Goal: Transaction & Acquisition: Download file/media

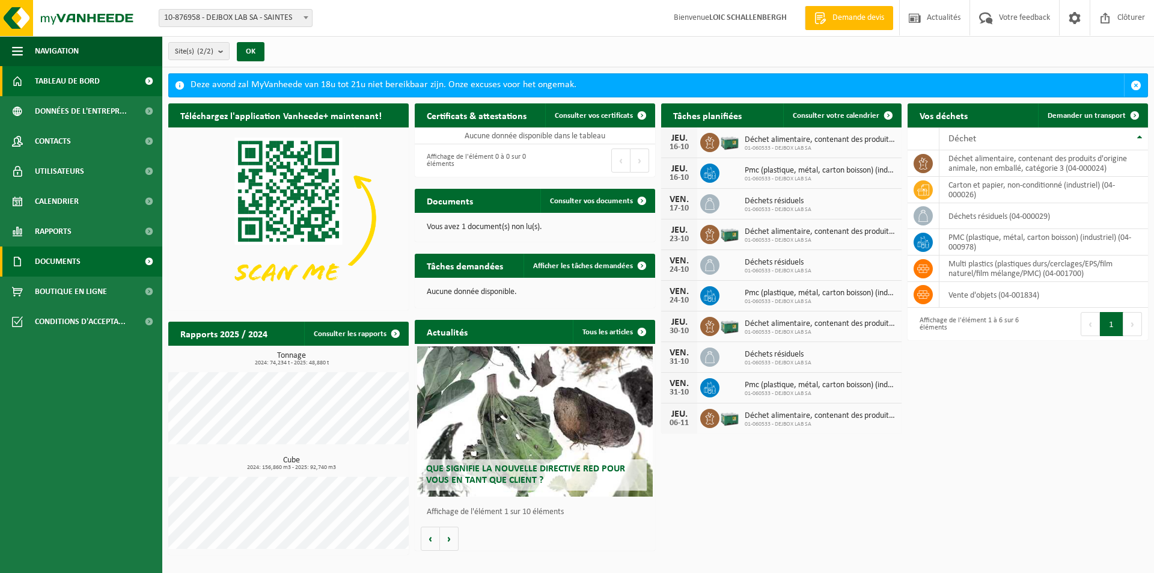
click at [58, 263] on span "Documents" at bounding box center [58, 262] width 46 height 30
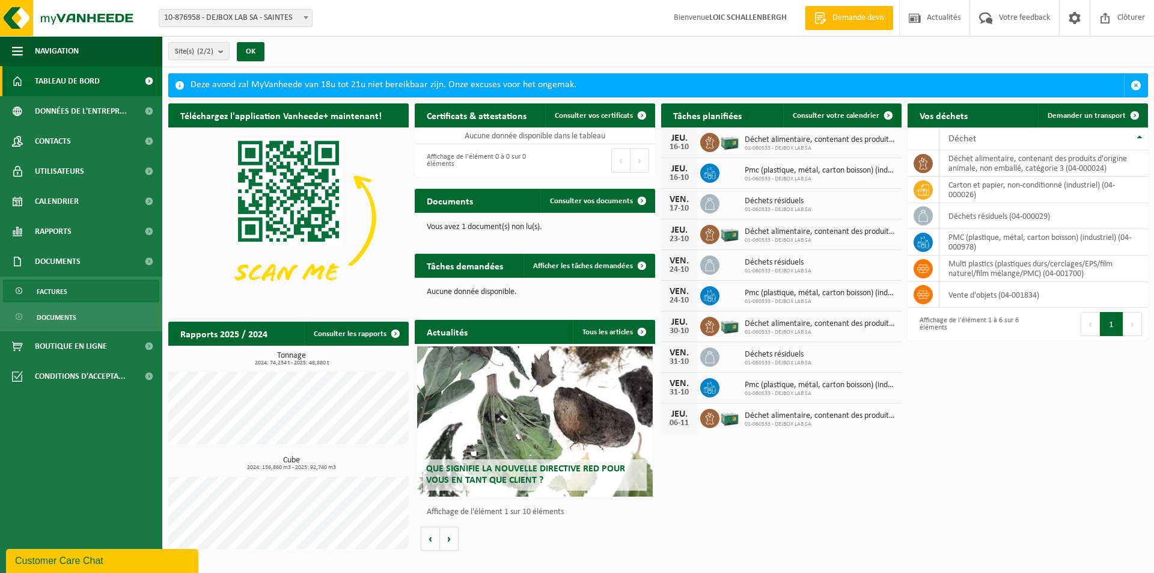
click at [60, 287] on span "Factures" at bounding box center [52, 291] width 31 height 23
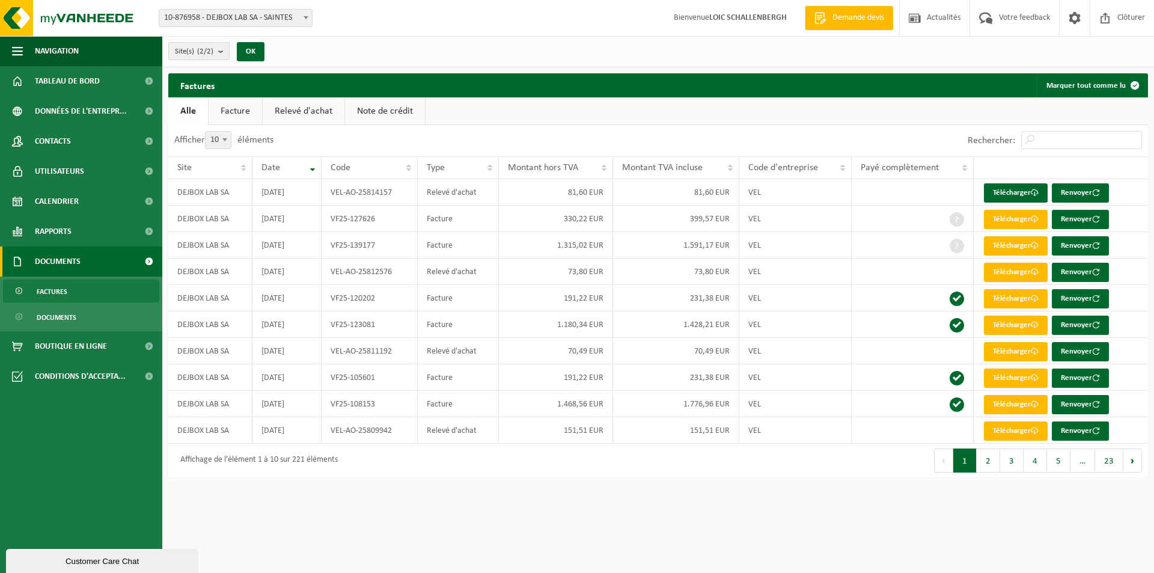
click at [225, 138] on b at bounding box center [224, 139] width 5 height 3
click at [225, 132] on select "10 25 50 100" at bounding box center [226, 131] width 36 height 1
select select "100"
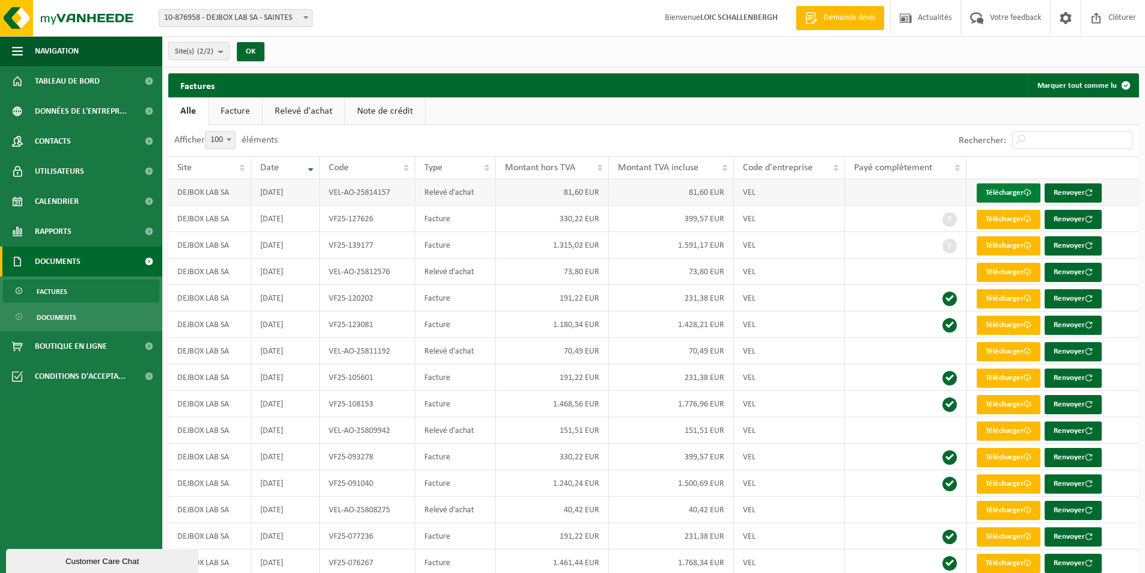
click at [1013, 189] on link "Télécharger" at bounding box center [1009, 192] width 64 height 19
click at [67, 319] on span "Documents" at bounding box center [57, 317] width 40 height 23
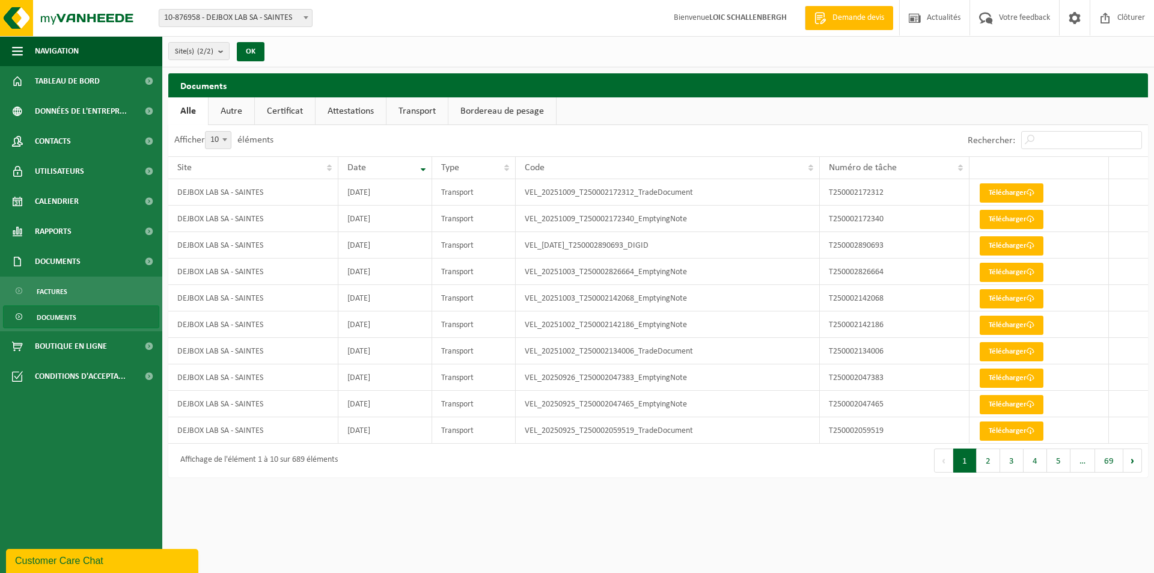
click at [61, 293] on span "Factures" at bounding box center [52, 291] width 31 height 23
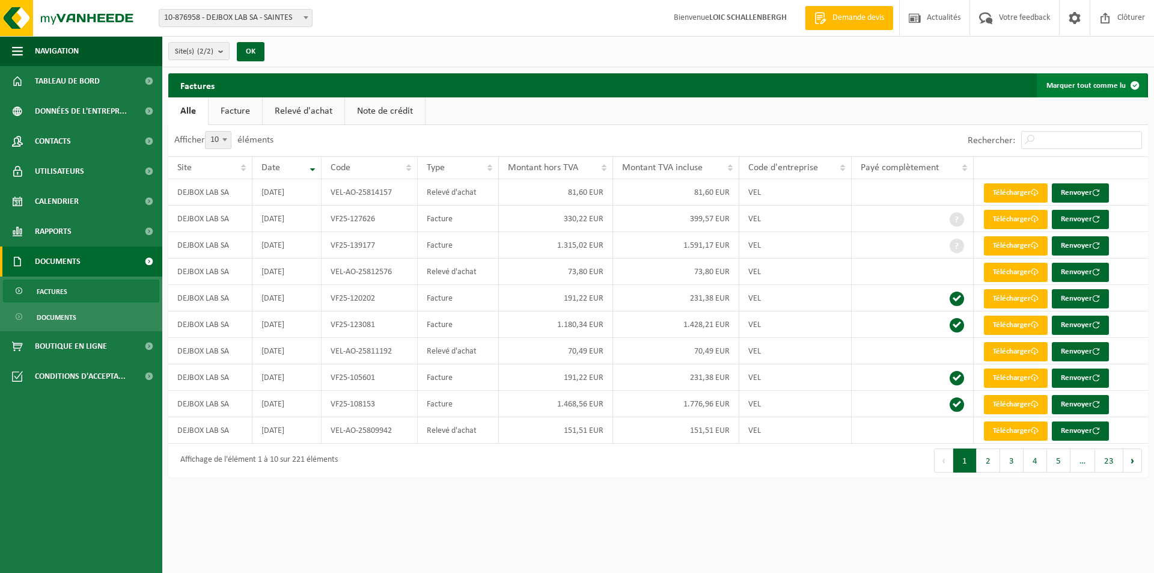
click at [1076, 91] on button "Marquer tout comme lu" at bounding box center [1092, 85] width 110 height 24
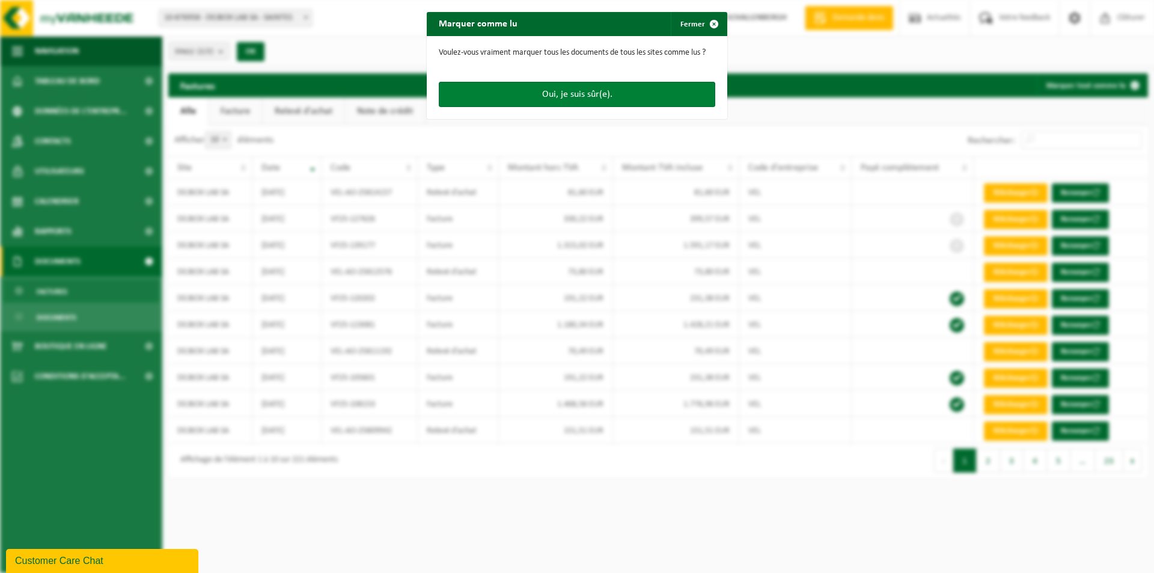
click at [610, 99] on button "Oui, je suis sûr(e)." at bounding box center [577, 94] width 277 height 25
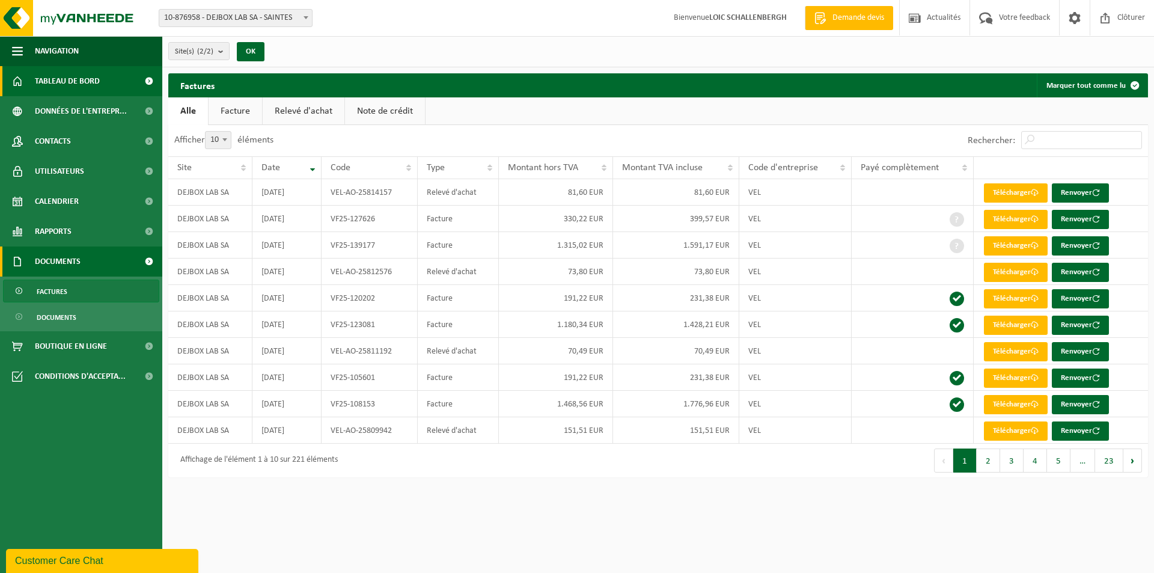
click at [57, 80] on span "Tableau de bord" at bounding box center [67, 81] width 65 height 30
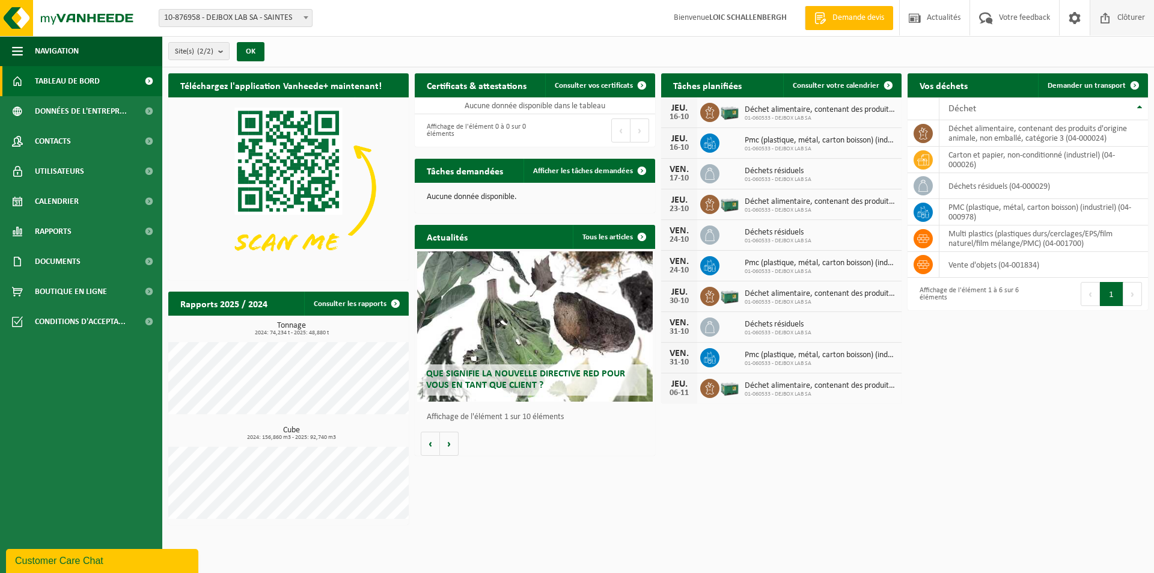
drag, startPoint x: 0, startPoint y: 0, endPoint x: 1128, endPoint y: 24, distance: 1128.2
click at [1128, 24] on span "Clôturer" at bounding box center [1132, 17] width 34 height 35
